Goal: Transaction & Acquisition: Purchase product/service

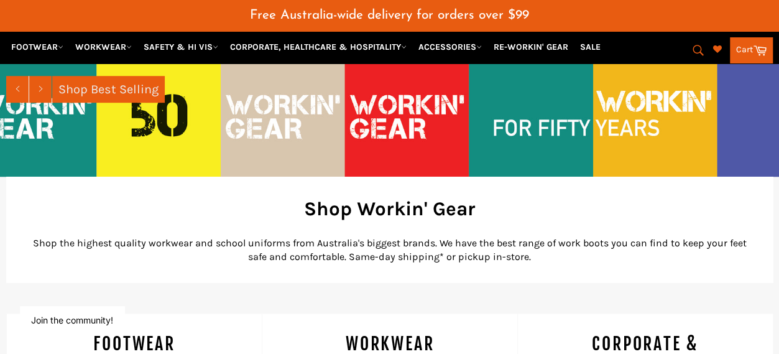
scroll to position [371, 0]
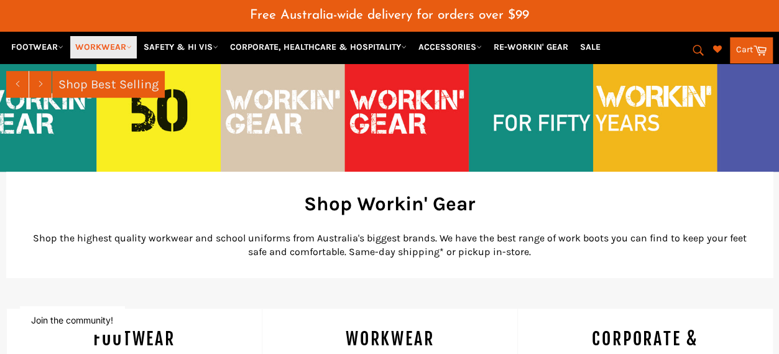
click at [129, 47] on icon at bounding box center [129, 47] width 6 height 6
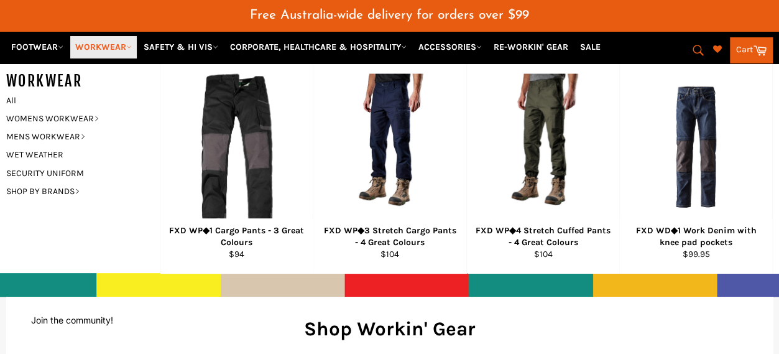
scroll to position [244, 0]
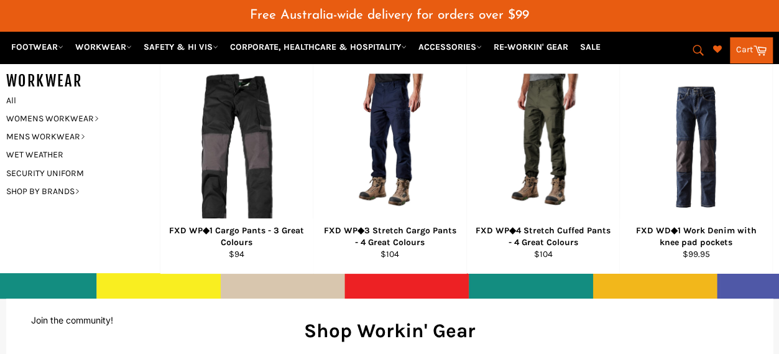
click at [699, 49] on icon "submit" at bounding box center [698, 51] width 14 height 14
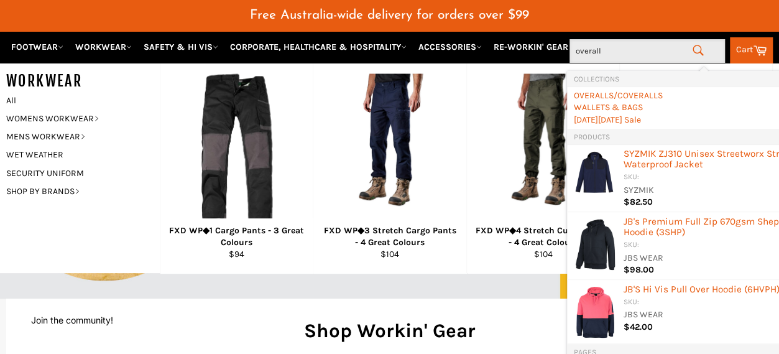
type input "overalls"
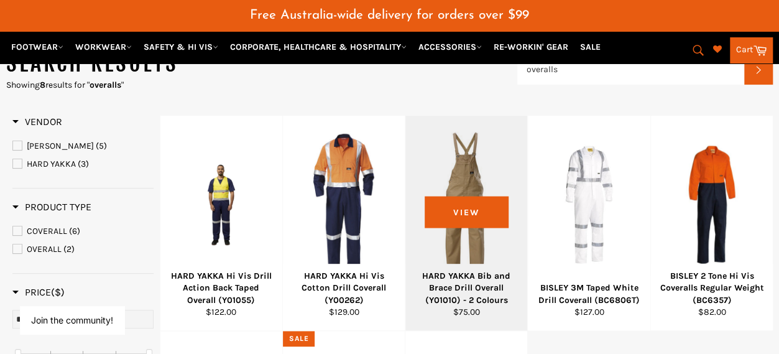
scroll to position [154, 0]
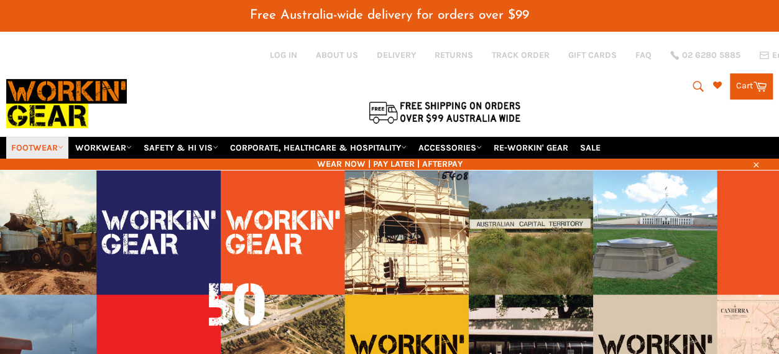
click at [52, 137] on link "FOOTWEAR" at bounding box center [37, 148] width 62 height 22
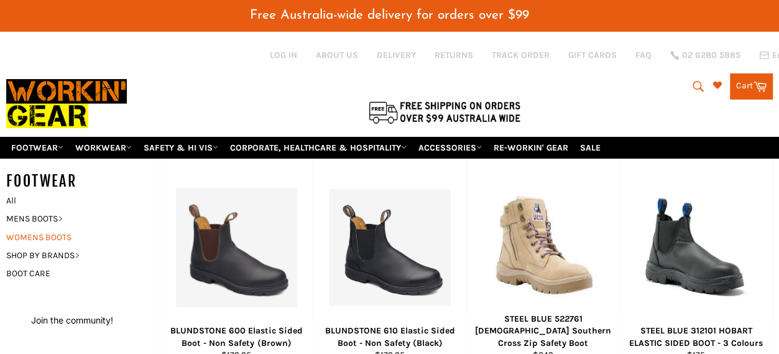
click at [59, 228] on link "WOMENS BOOTS" at bounding box center [73, 237] width 147 height 18
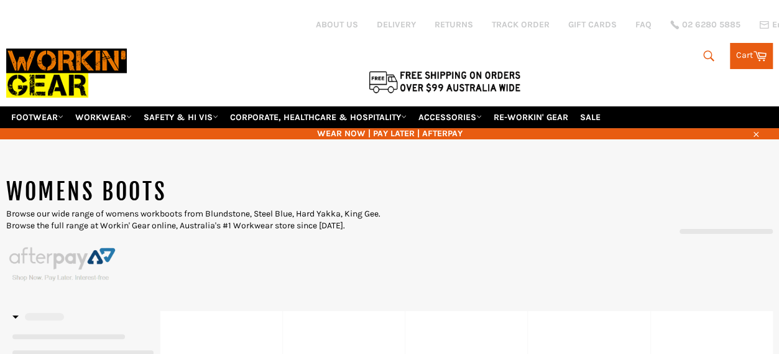
select select "**********"
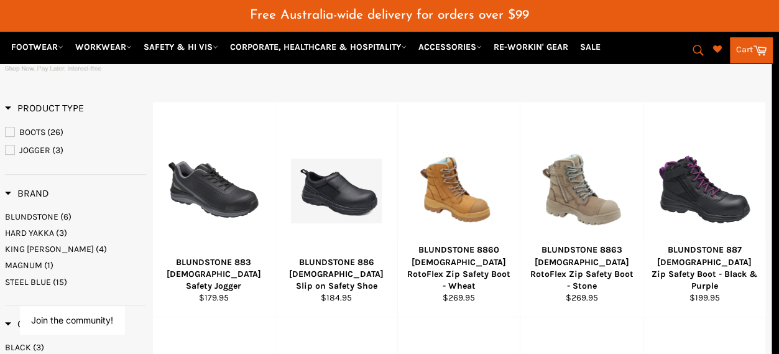
scroll to position [241, 7]
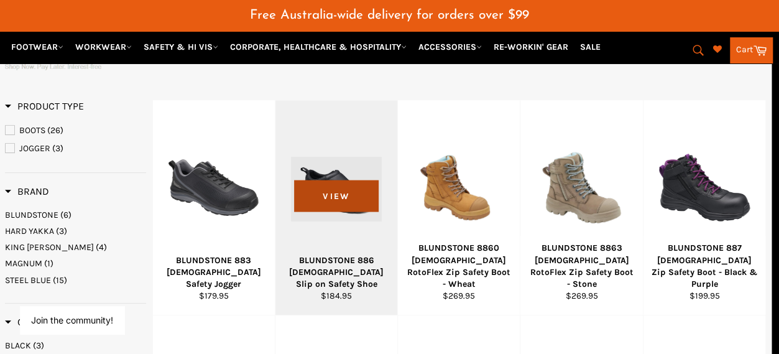
click at [336, 183] on span "View" at bounding box center [336, 196] width 84 height 32
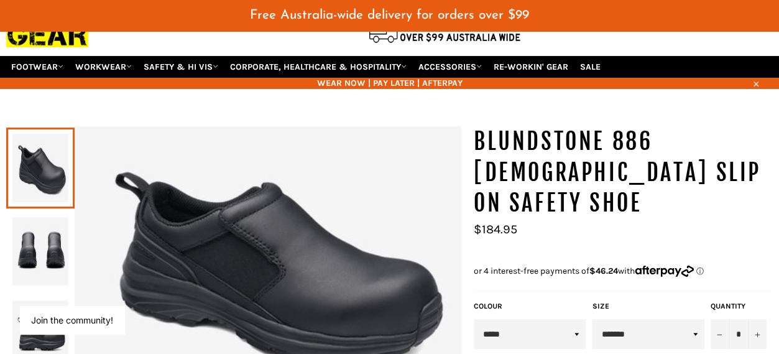
scroll to position [80, 0]
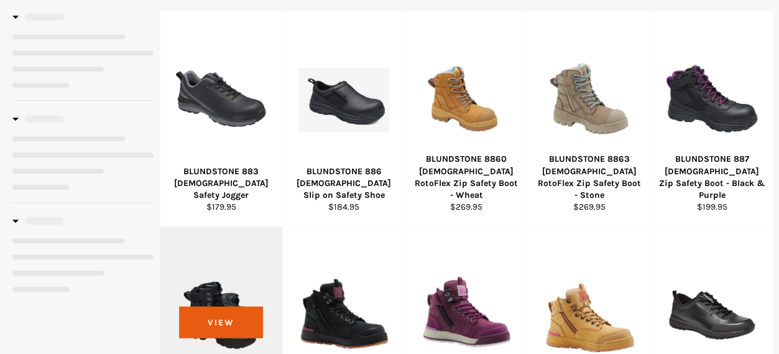
select select "**********"
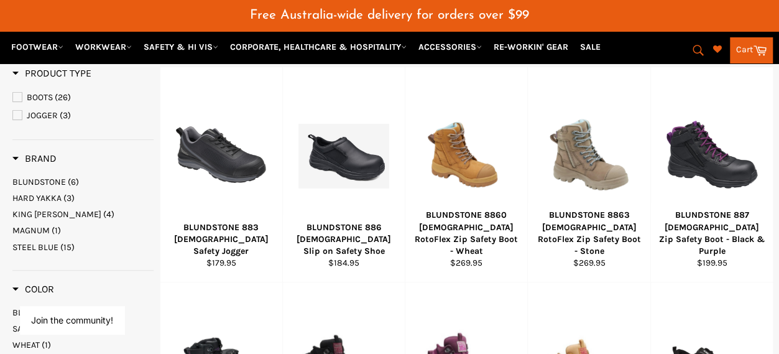
scroll to position [275, 0]
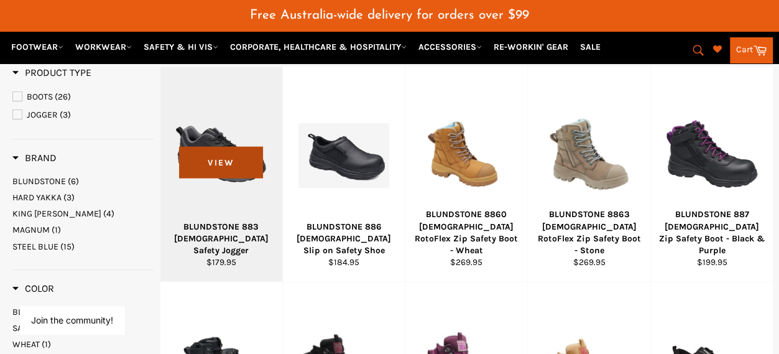
click at [229, 147] on span "View" at bounding box center [221, 163] width 84 height 32
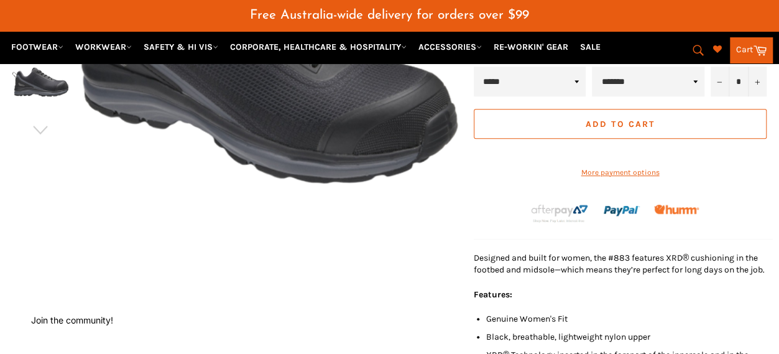
scroll to position [332, 0]
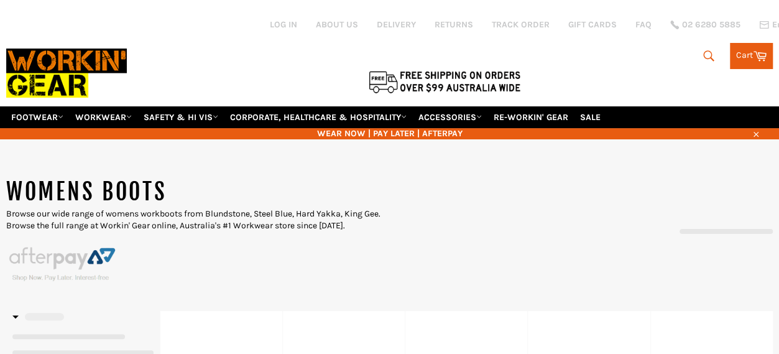
select select "**********"
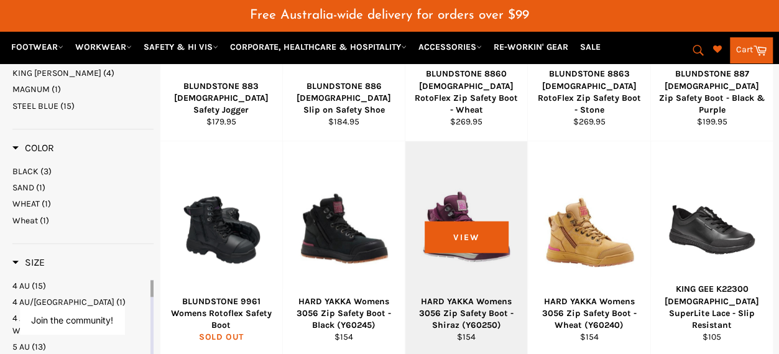
scroll to position [413, 0]
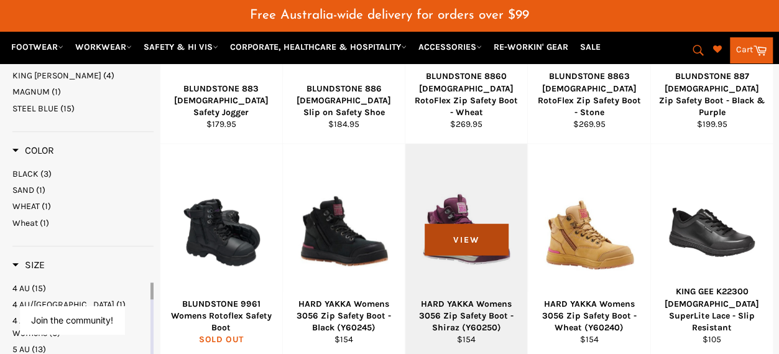
click at [441, 234] on span "View" at bounding box center [466, 240] width 84 height 32
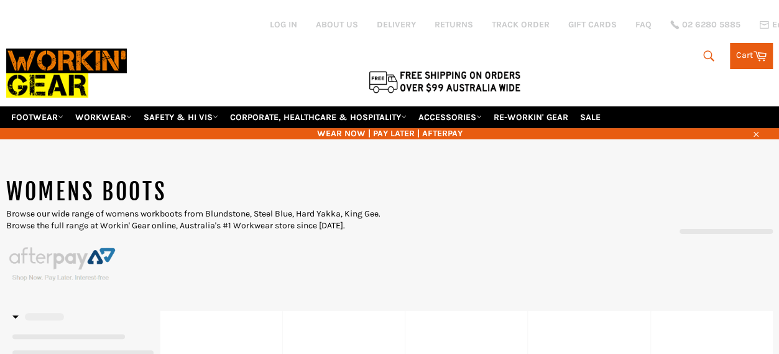
select select "**********"
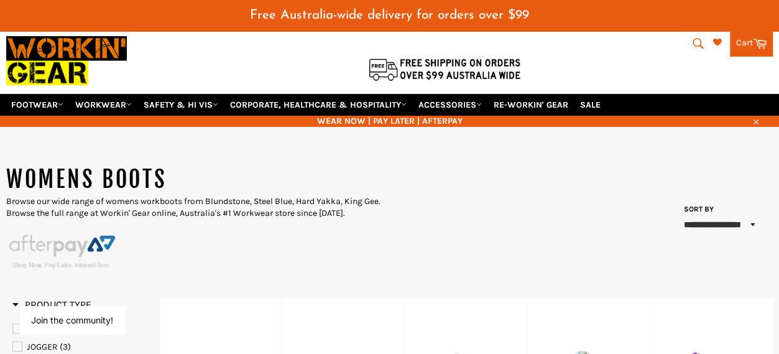
scroll to position [25, 0]
